Goal: Task Accomplishment & Management: Manage account settings

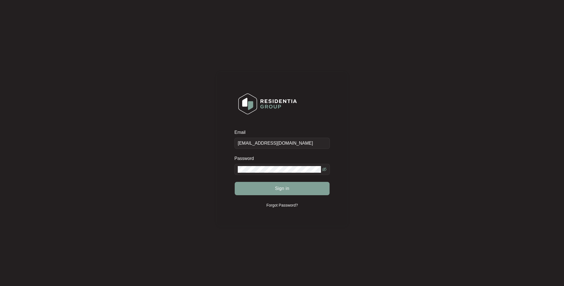
click at [235, 182] on button "Sign in" at bounding box center [282, 188] width 95 height 13
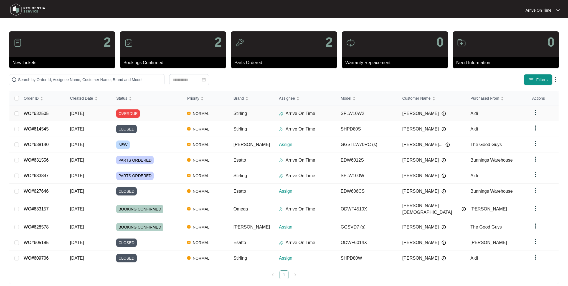
click at [136, 112] on span "OVERDUE" at bounding box center [128, 113] width 24 height 8
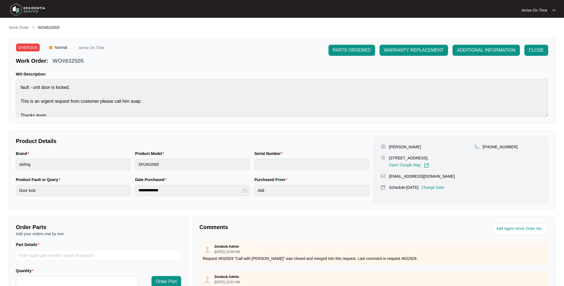
drag, startPoint x: 440, startPoint y: 158, endPoint x: 389, endPoint y: 157, distance: 50.8
click at [389, 157] on p "[STREET_ADDRESS]," at bounding box center [409, 158] width 40 height 6
copy p "[STREET_ADDRESS],"
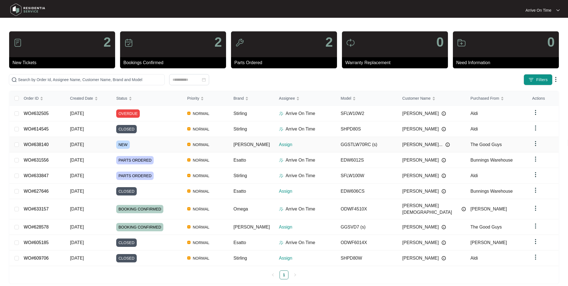
click at [127, 144] on span "NEW" at bounding box center [123, 144] width 14 height 8
